Goal: Task Accomplishment & Management: Manage account settings

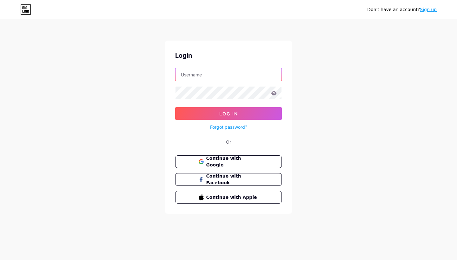
type input "b11klasse"
click at [229, 114] on button "Log In" at bounding box center [228, 113] width 107 height 13
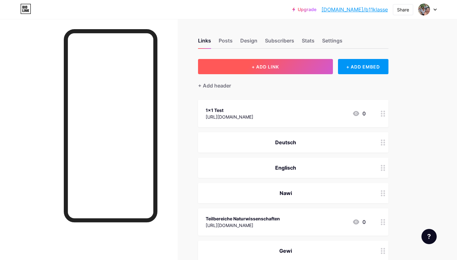
click at [297, 67] on button "+ ADD LINK" at bounding box center [265, 66] width 135 height 15
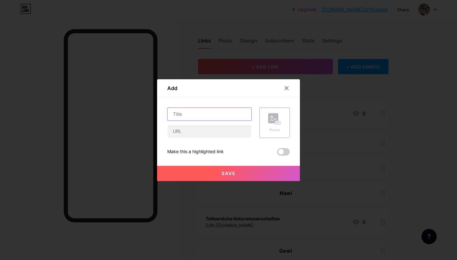
click at [193, 116] on input "text" at bounding box center [210, 114] width 84 height 13
type input "Brüche Lernvideos"
click at [195, 131] on input "text" at bounding box center [210, 131] width 84 height 13
paste input "[URL][DOMAIN_NAME]"
type input "[URL][DOMAIN_NAME]"
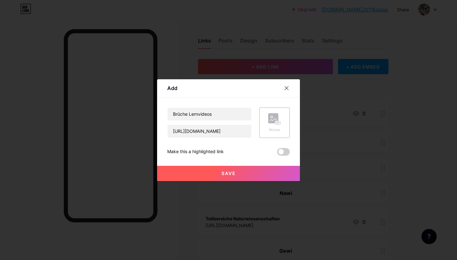
click at [236, 174] on span "Save" at bounding box center [229, 173] width 14 height 5
